Goal: Feedback & Contribution: Leave review/rating

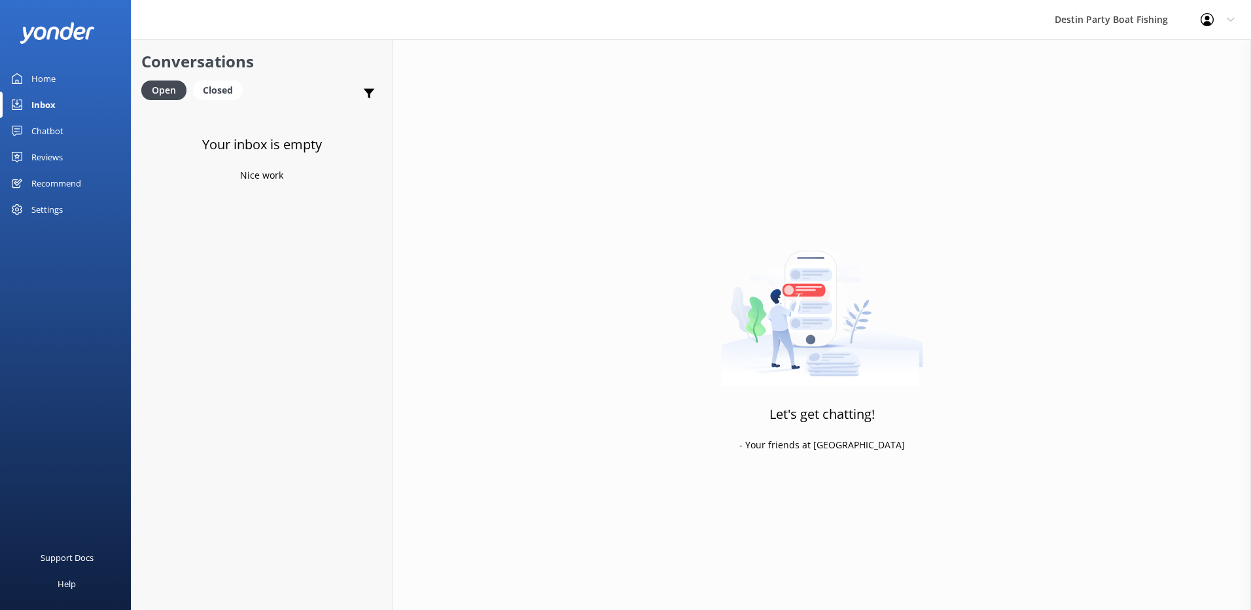
click at [50, 164] on div "Reviews" at bounding box center [46, 157] width 31 height 26
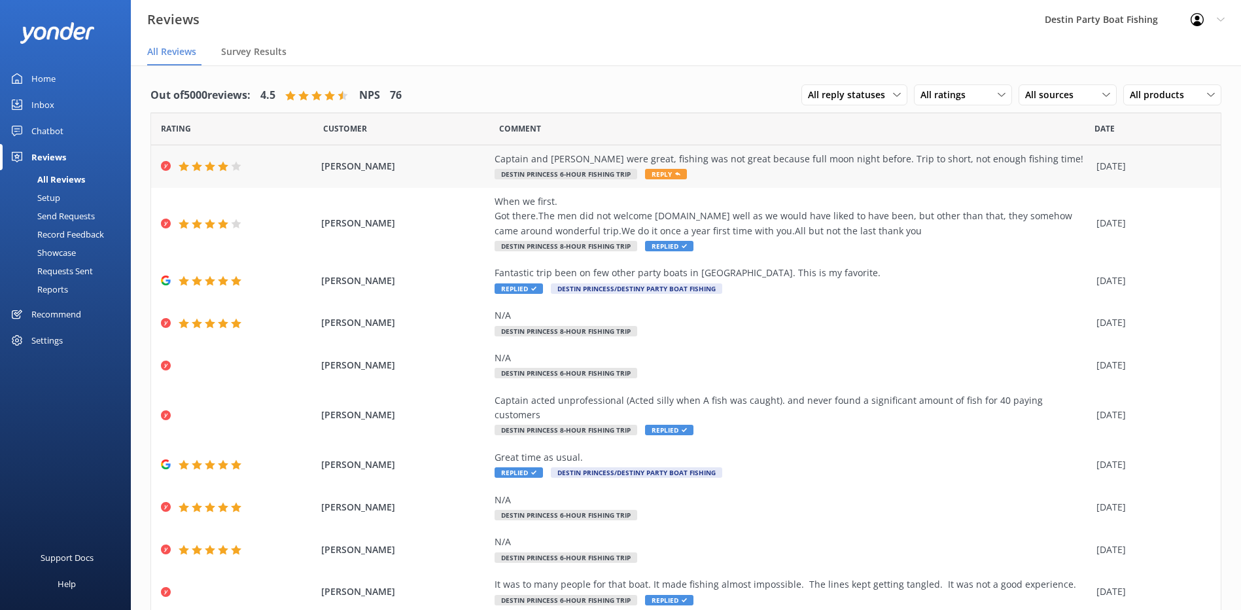
click at [661, 174] on span "Reply" at bounding box center [666, 174] width 42 height 10
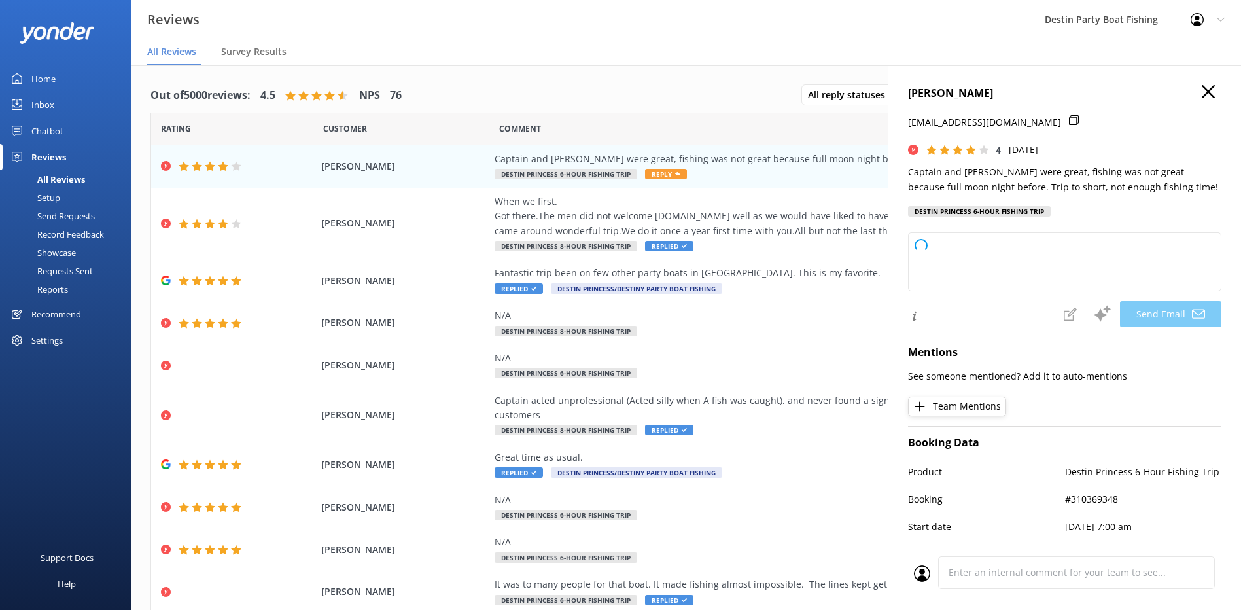
type textarea "Thank you for your feedback, [PERSON_NAME]! We’re glad to hear you enjoyed the …"
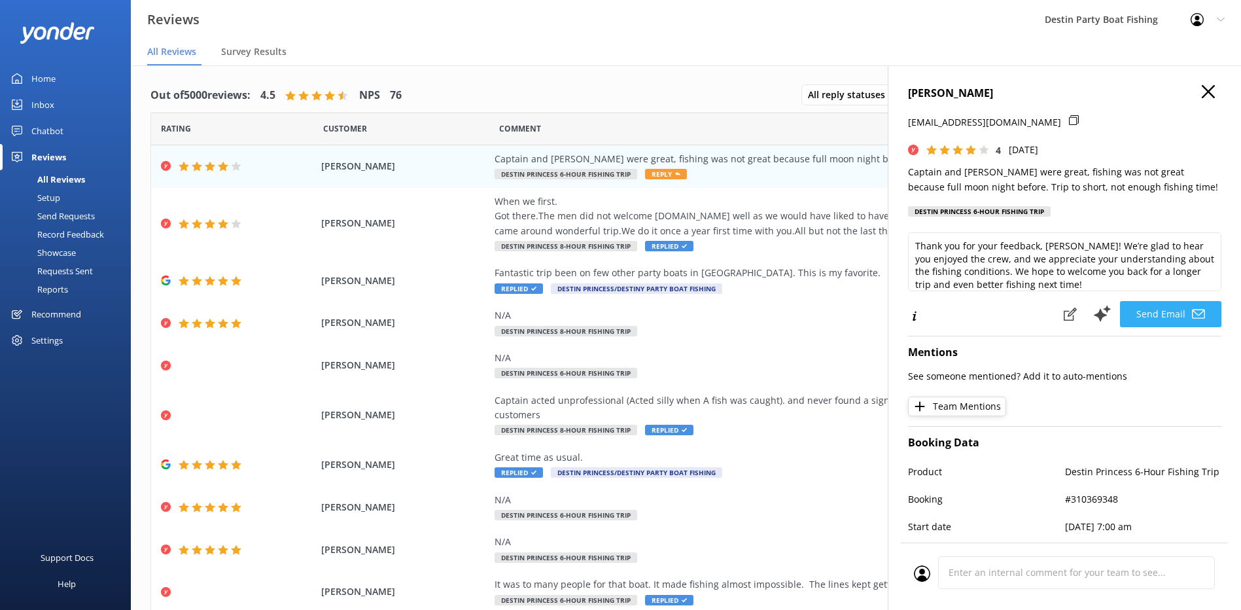
click at [1147, 309] on button "Send Email" at bounding box center [1170, 314] width 101 height 26
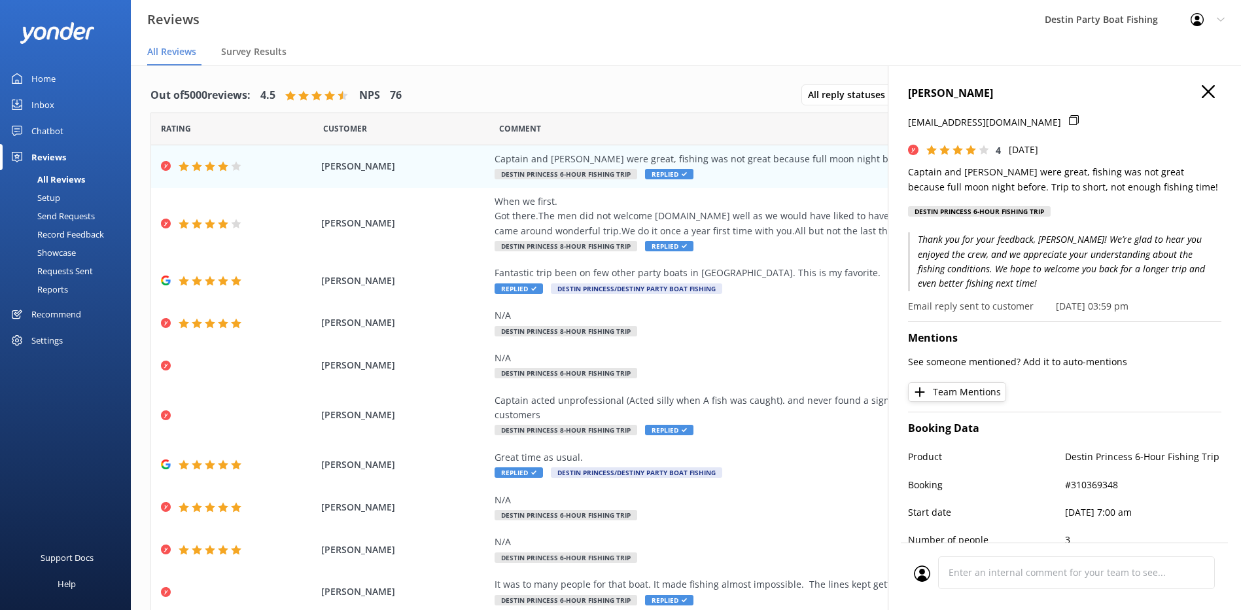
click at [1199, 80] on div "[PERSON_NAME] [EMAIL_ADDRESS][DOMAIN_NAME] 4 [DATE] Captain and Mates were grea…" at bounding box center [1064, 370] width 353 height 610
click at [1213, 93] on div "[PERSON_NAME] [EMAIL_ADDRESS][DOMAIN_NAME] 4 [DATE] Captain and Mates were grea…" at bounding box center [1064, 370] width 353 height 610
click at [1202, 93] on icon "button" at bounding box center [1208, 91] width 13 height 13
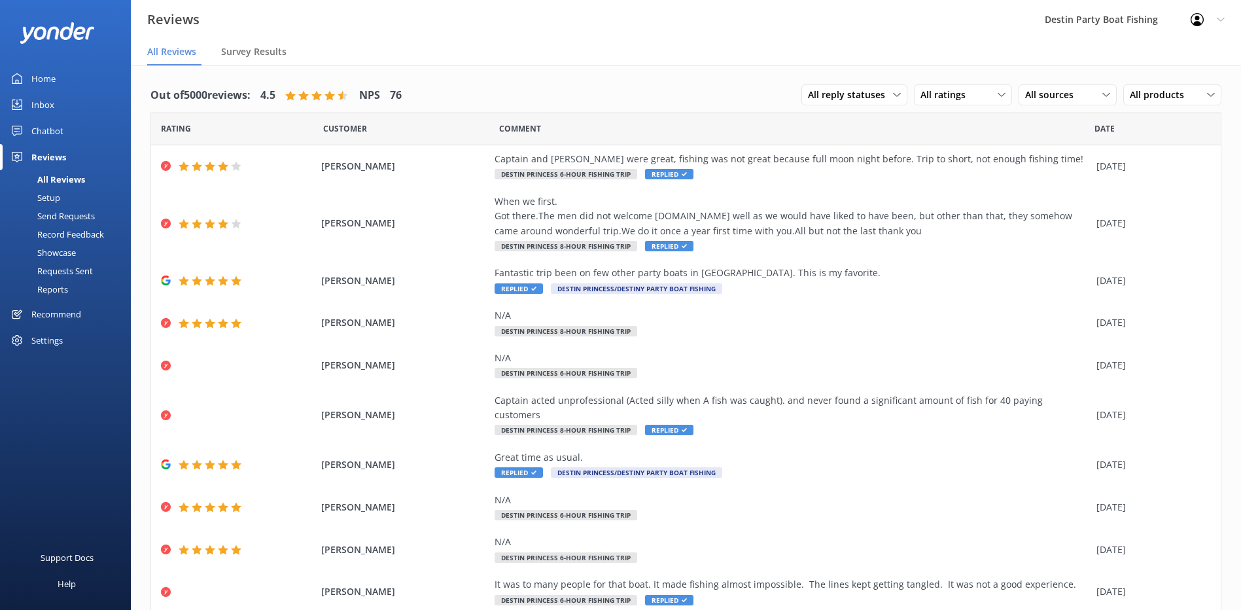
click at [38, 80] on div "Home" at bounding box center [43, 78] width 24 height 26
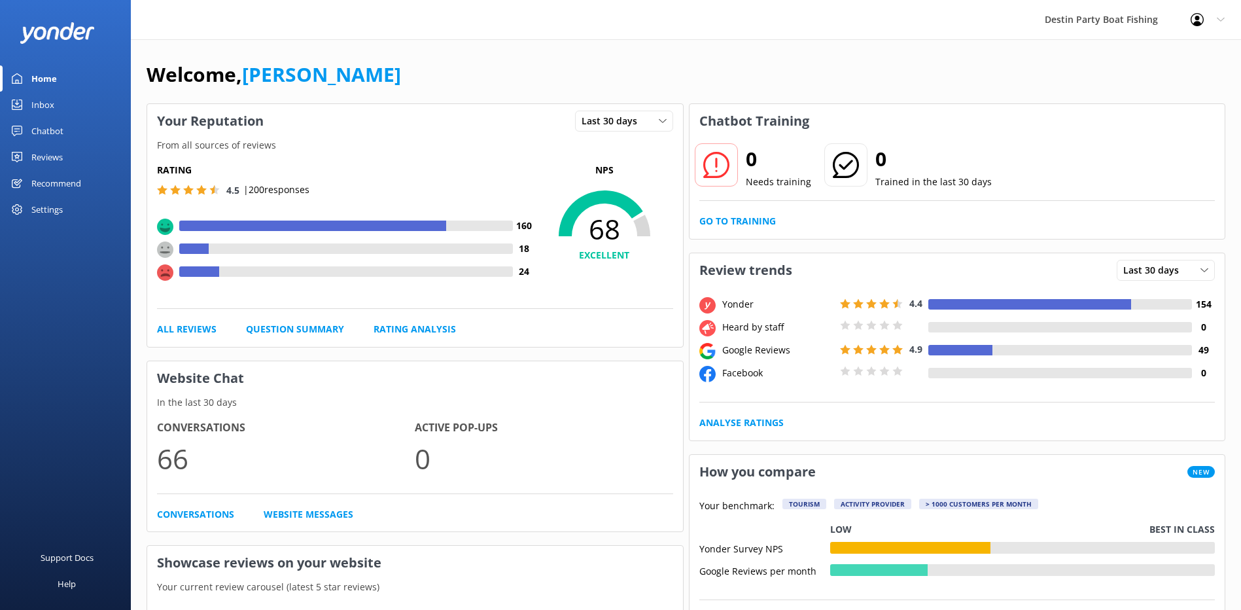
click at [48, 103] on div "Inbox" at bounding box center [42, 105] width 23 height 26
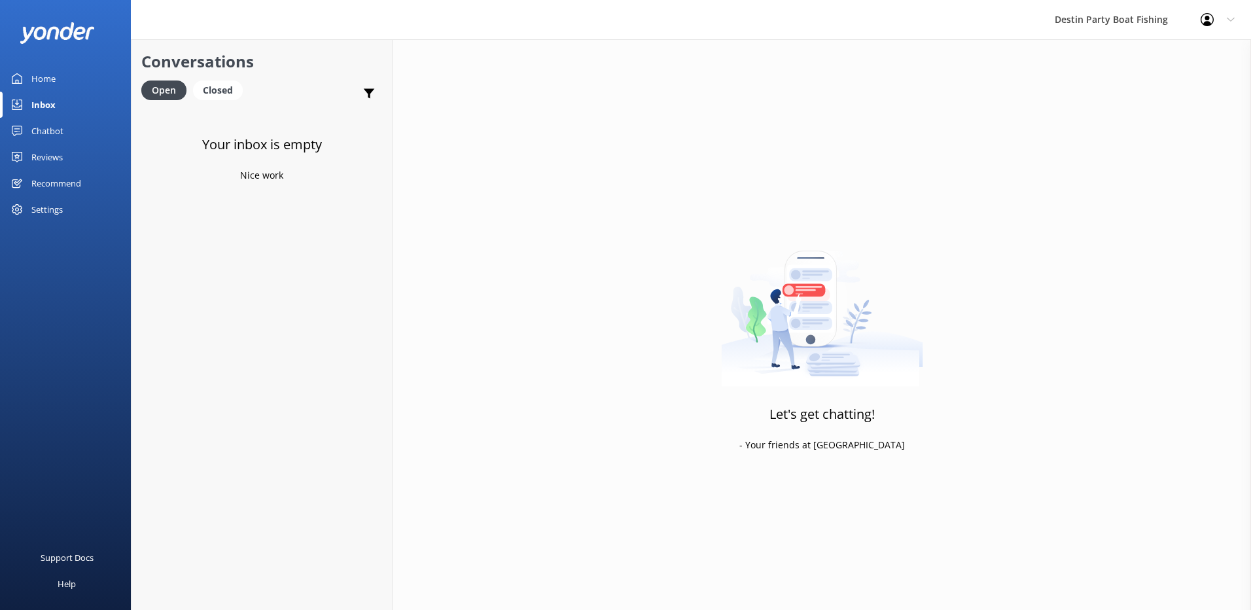
click at [43, 161] on div "Reviews" at bounding box center [46, 157] width 31 height 26
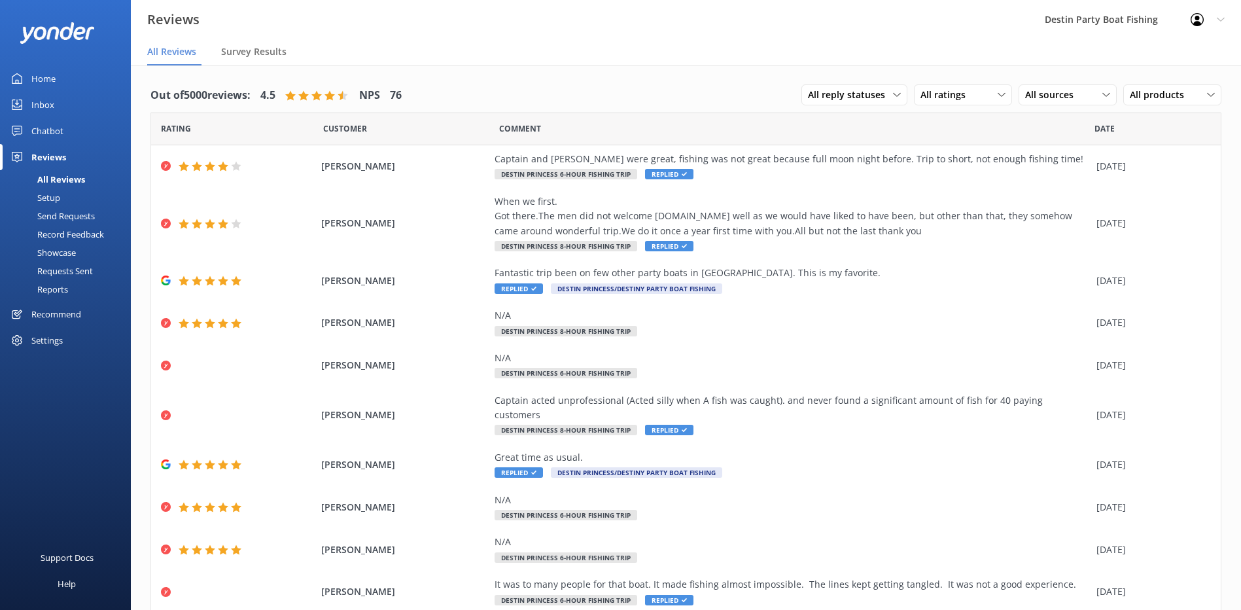
click at [39, 70] on div "Home" at bounding box center [43, 78] width 24 height 26
